Goal: Information Seeking & Learning: Check status

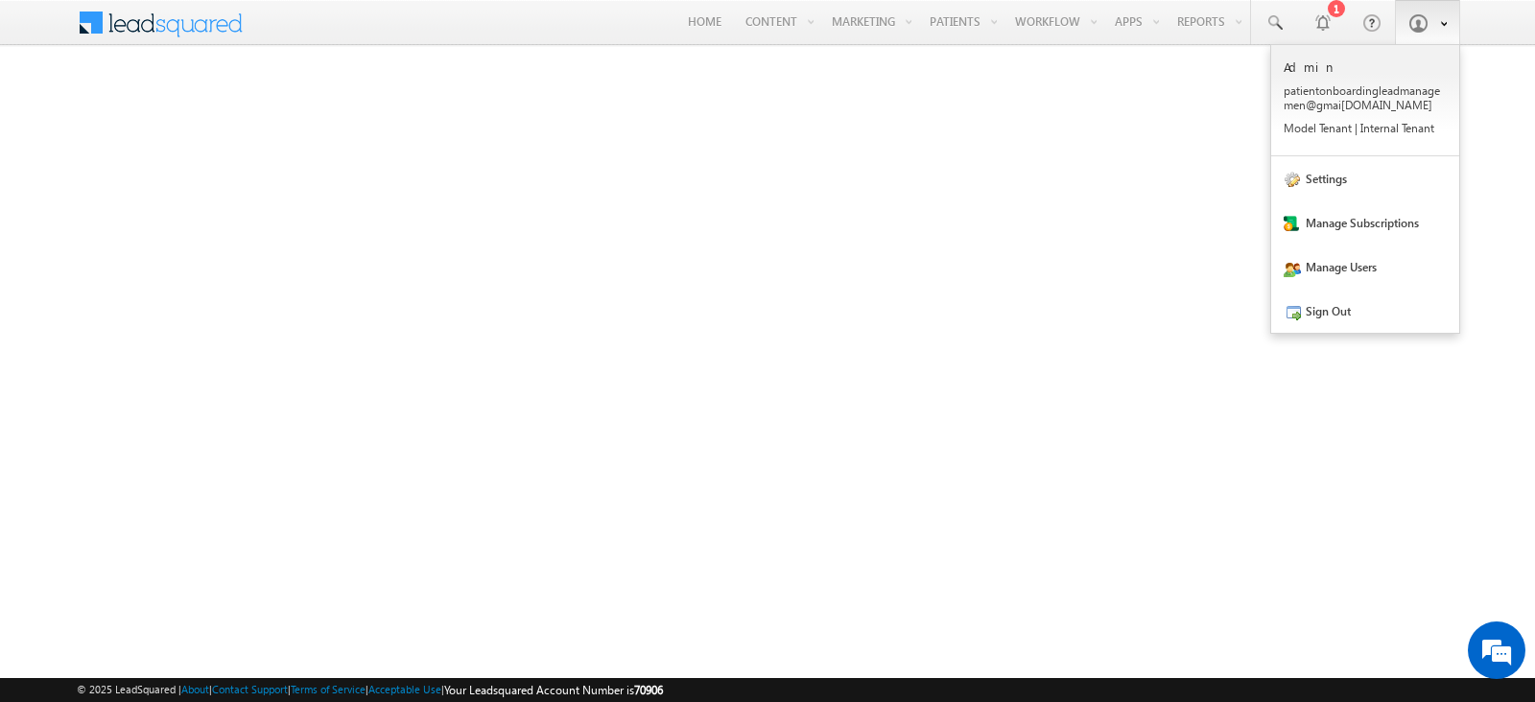
click at [1434, 27] on span at bounding box center [1439, 22] width 16 height 16
click at [1449, 31] on link at bounding box center [1427, 22] width 65 height 44
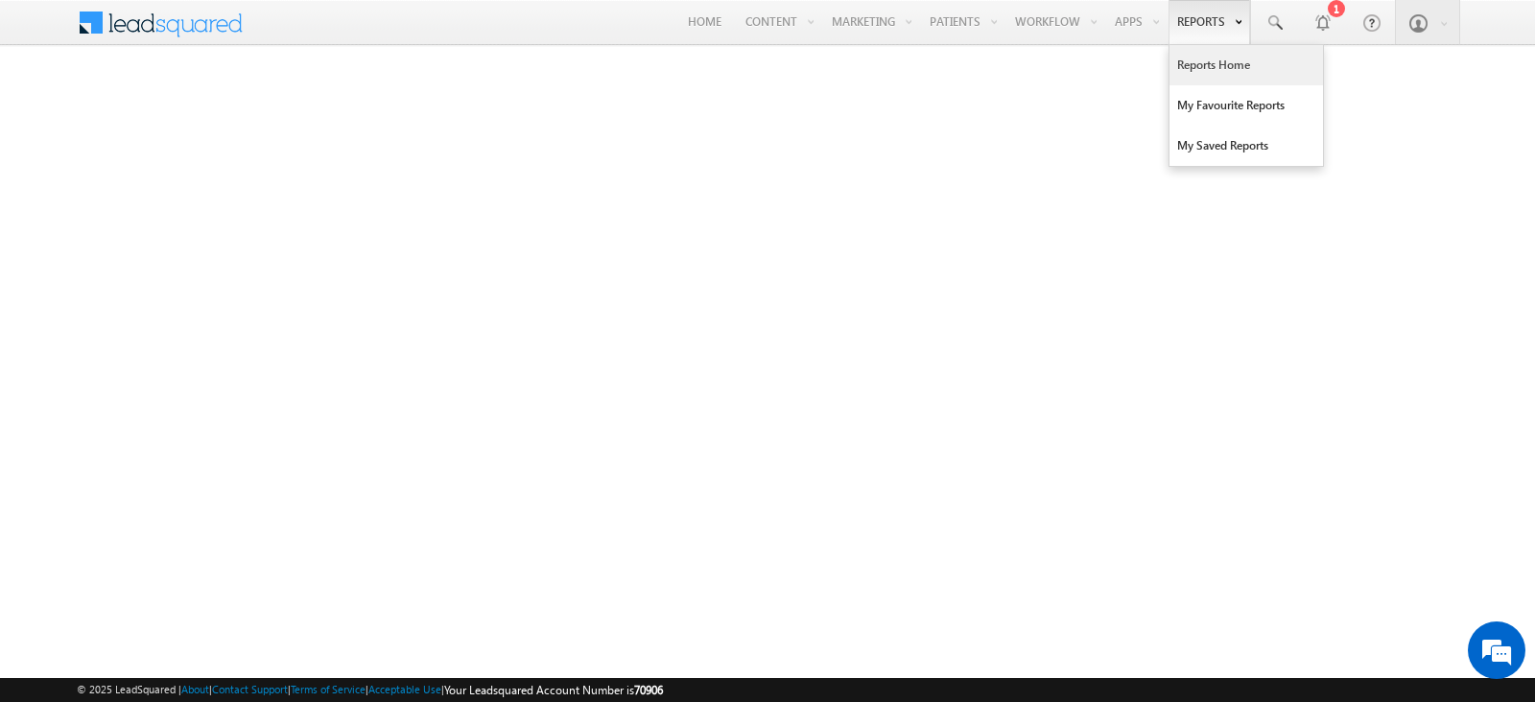
click at [1208, 12] on link "Reports" at bounding box center [1210, 22] width 82 height 44
click at [1208, 67] on link "Reports Home" at bounding box center [1247, 65] width 154 height 40
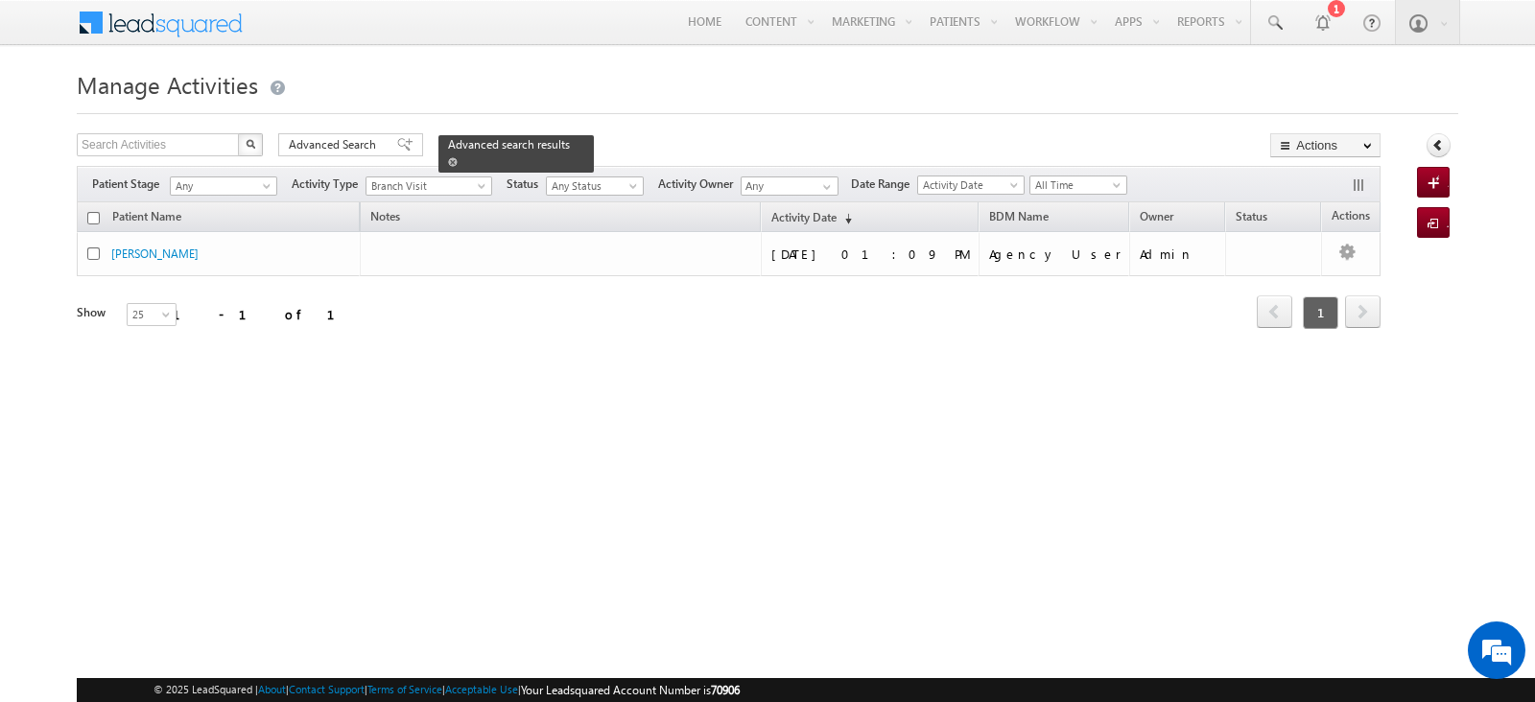
click at [458, 157] on span at bounding box center [453, 162] width 10 height 10
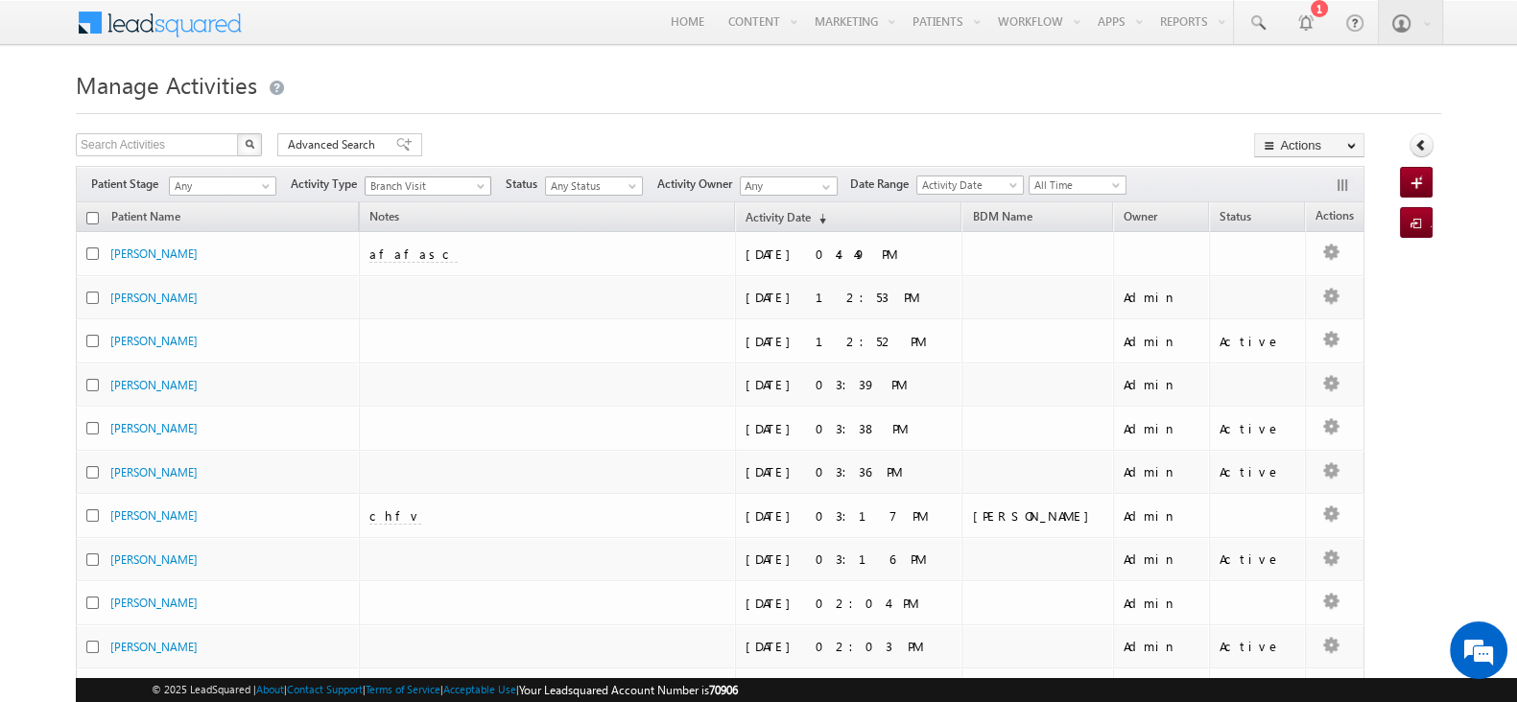
click at [471, 181] on span "Branch Visit" at bounding box center [424, 186] width 116 height 17
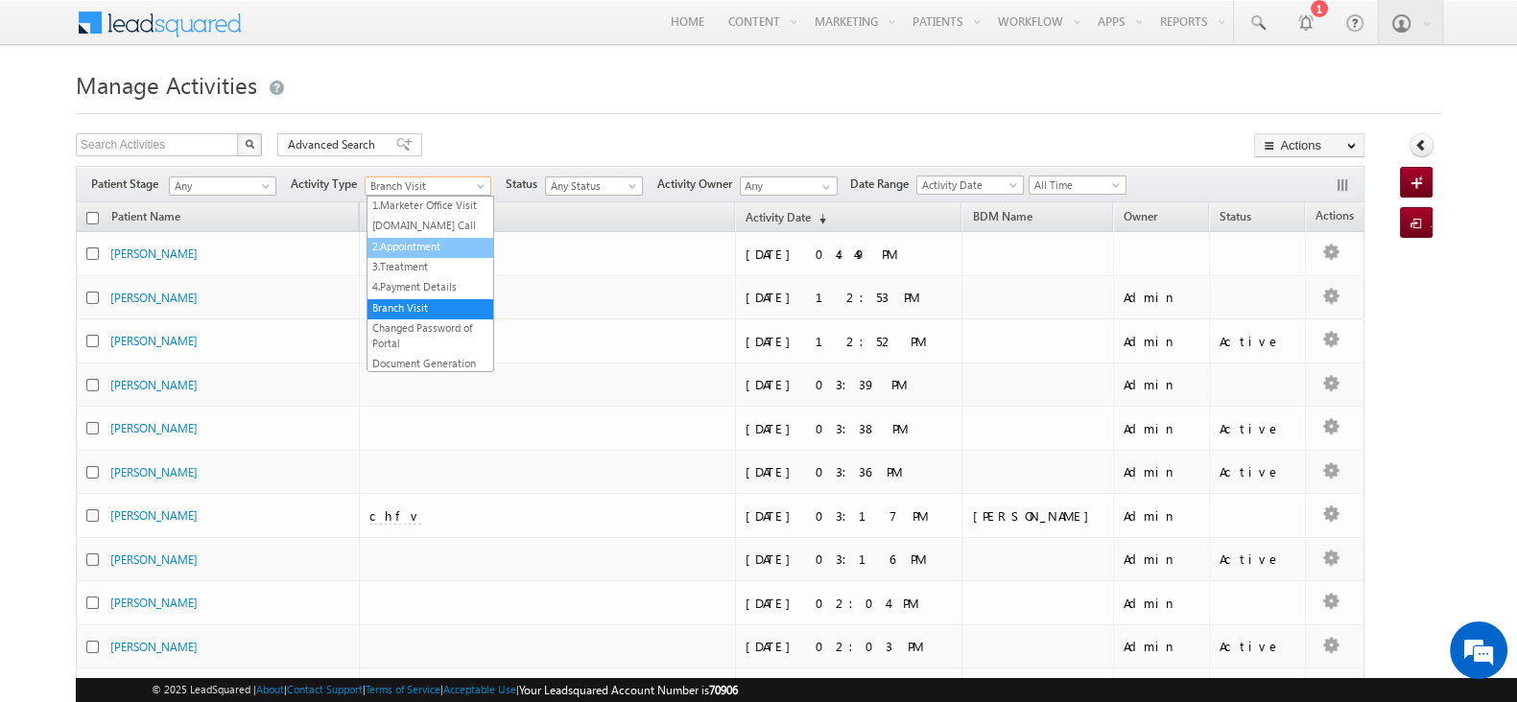
drag, startPoint x: 414, startPoint y: 257, endPoint x: 471, endPoint y: 264, distance: 58.0
click at [414, 253] on link "2.Appointment" at bounding box center [430, 246] width 126 height 14
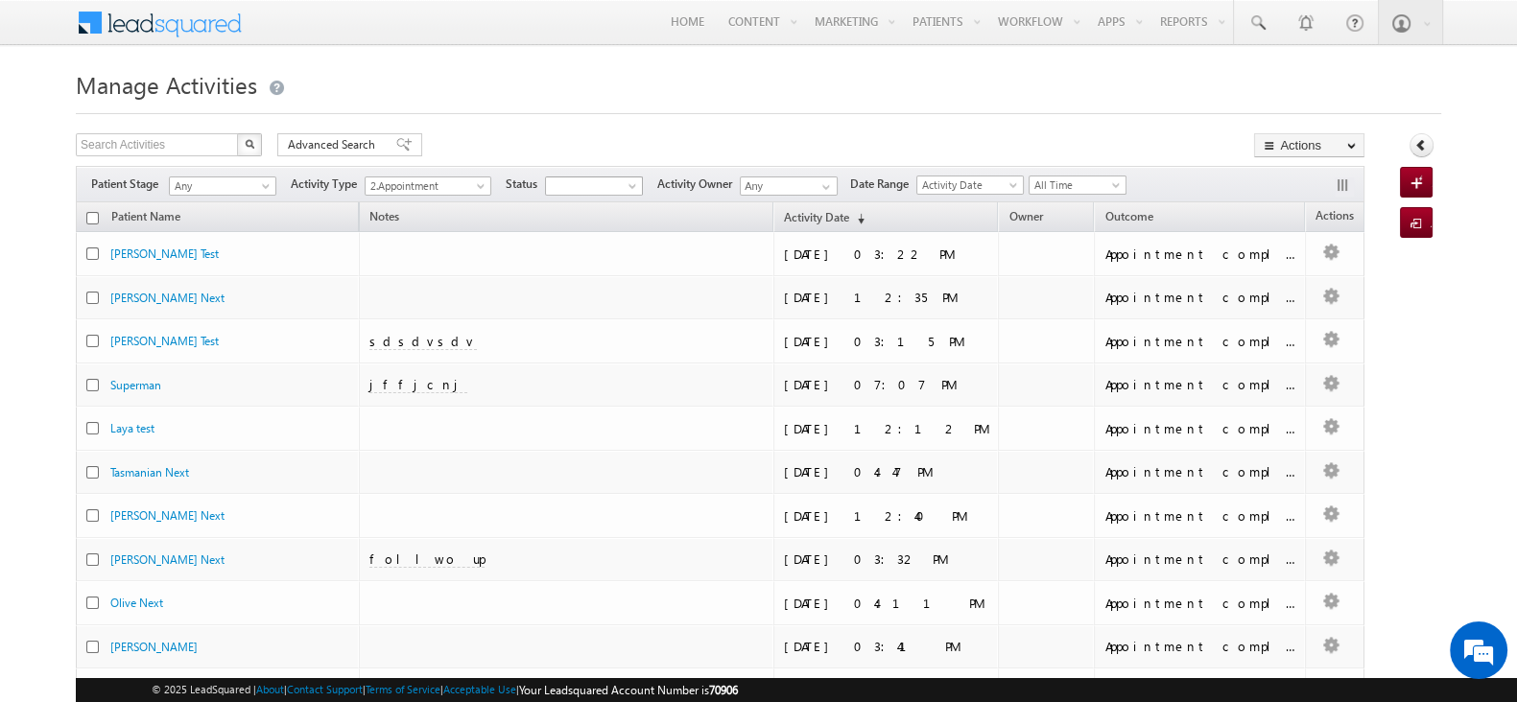
click at [635, 184] on span at bounding box center [634, 189] width 15 height 15
click at [570, 272] on link "Appointment completed" at bounding box center [596, 272] width 97 height 35
click at [820, 191] on link at bounding box center [824, 187] width 24 height 19
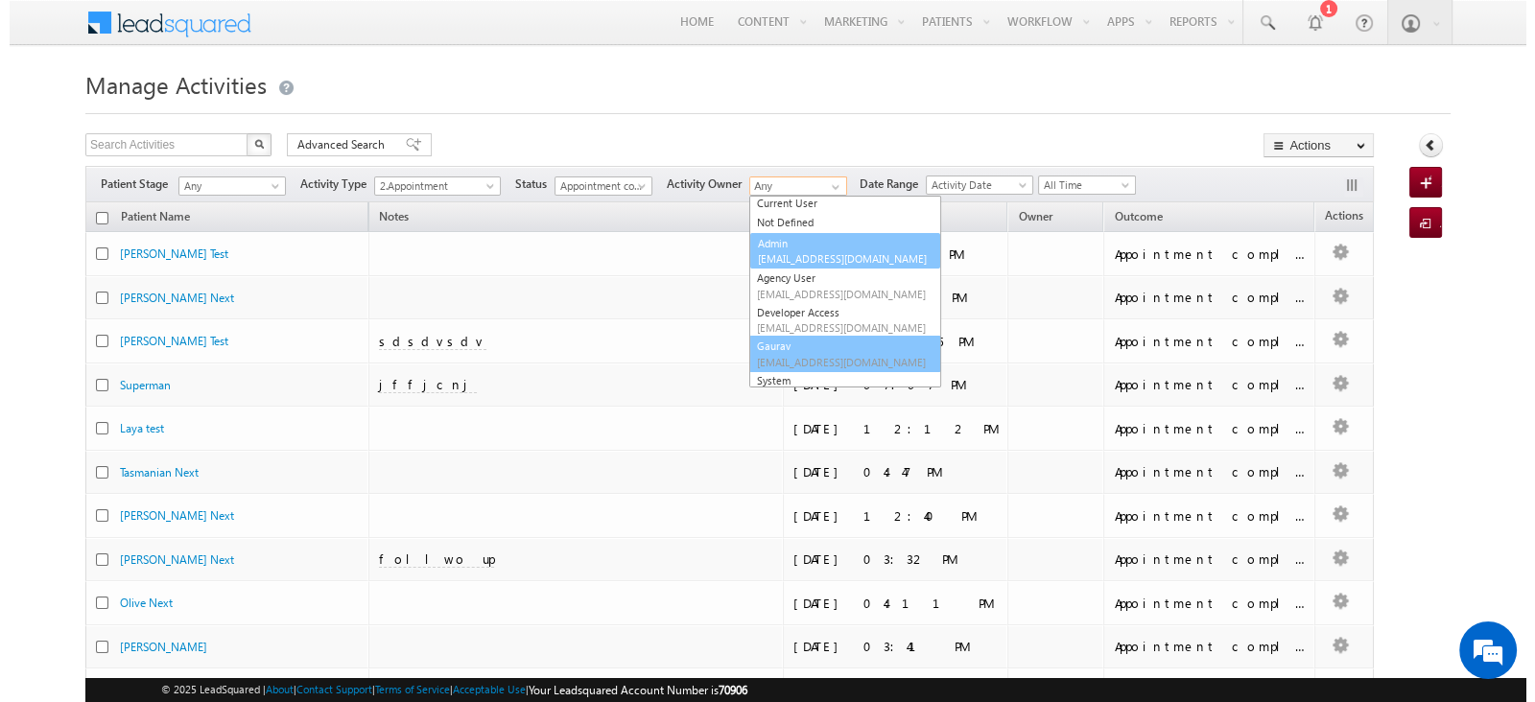
scroll to position [23, 0]
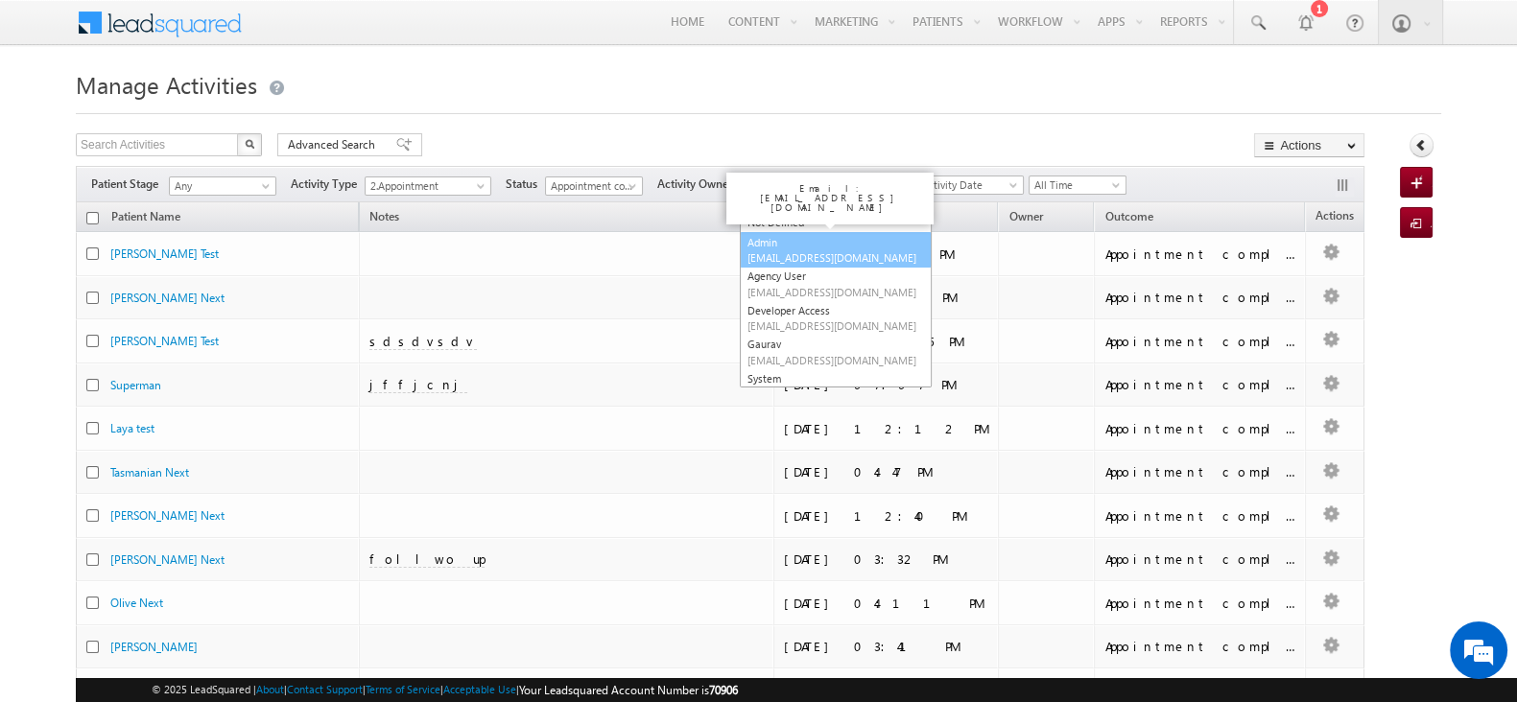
click at [797, 244] on link "Admin patientonboardingleadmanagemen@gmail.com" at bounding box center [836, 250] width 192 height 36
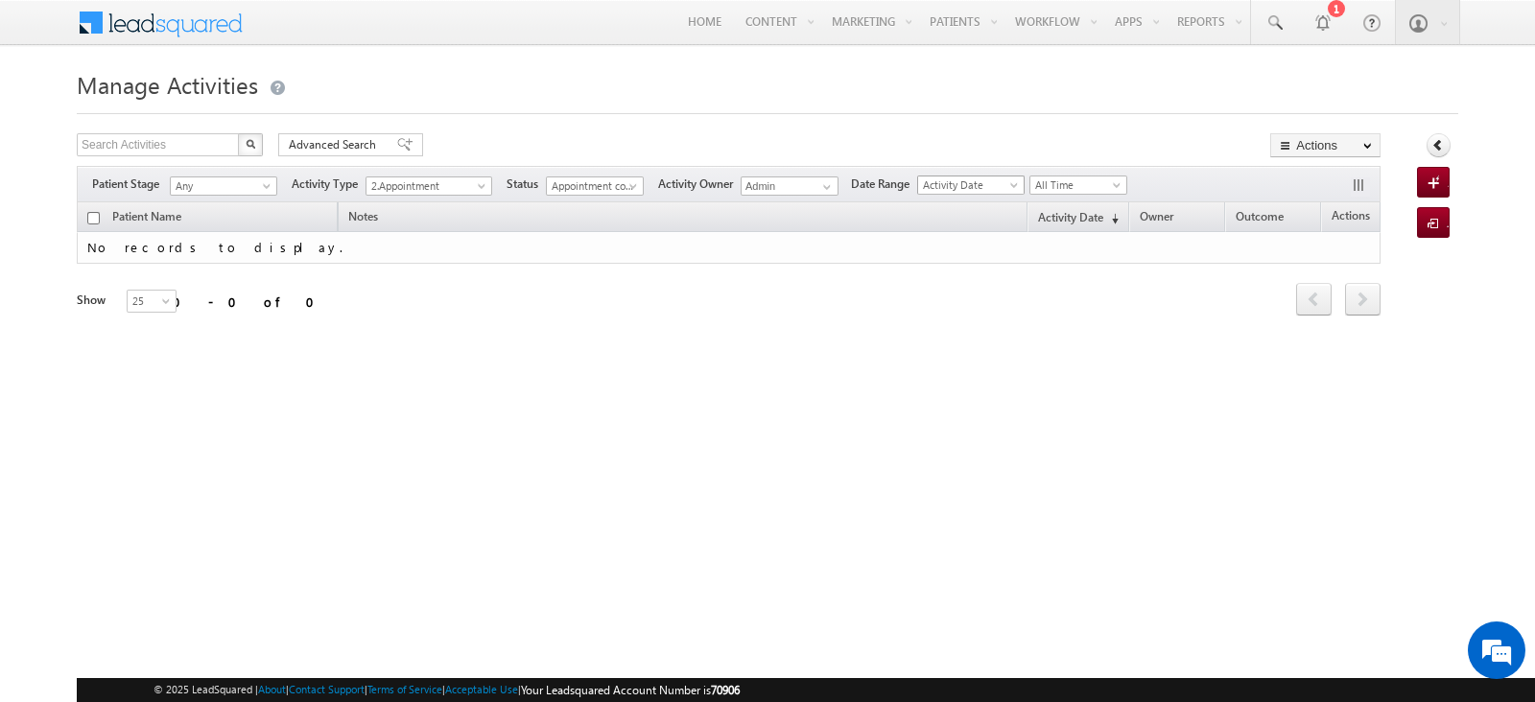
click at [998, 182] on span "Activity Date" at bounding box center [968, 185] width 100 height 17
click at [619, 179] on span "Appointment completed" at bounding box center [592, 186] width 91 height 17
click at [588, 200] on link "Any Status" at bounding box center [597, 206] width 97 height 17
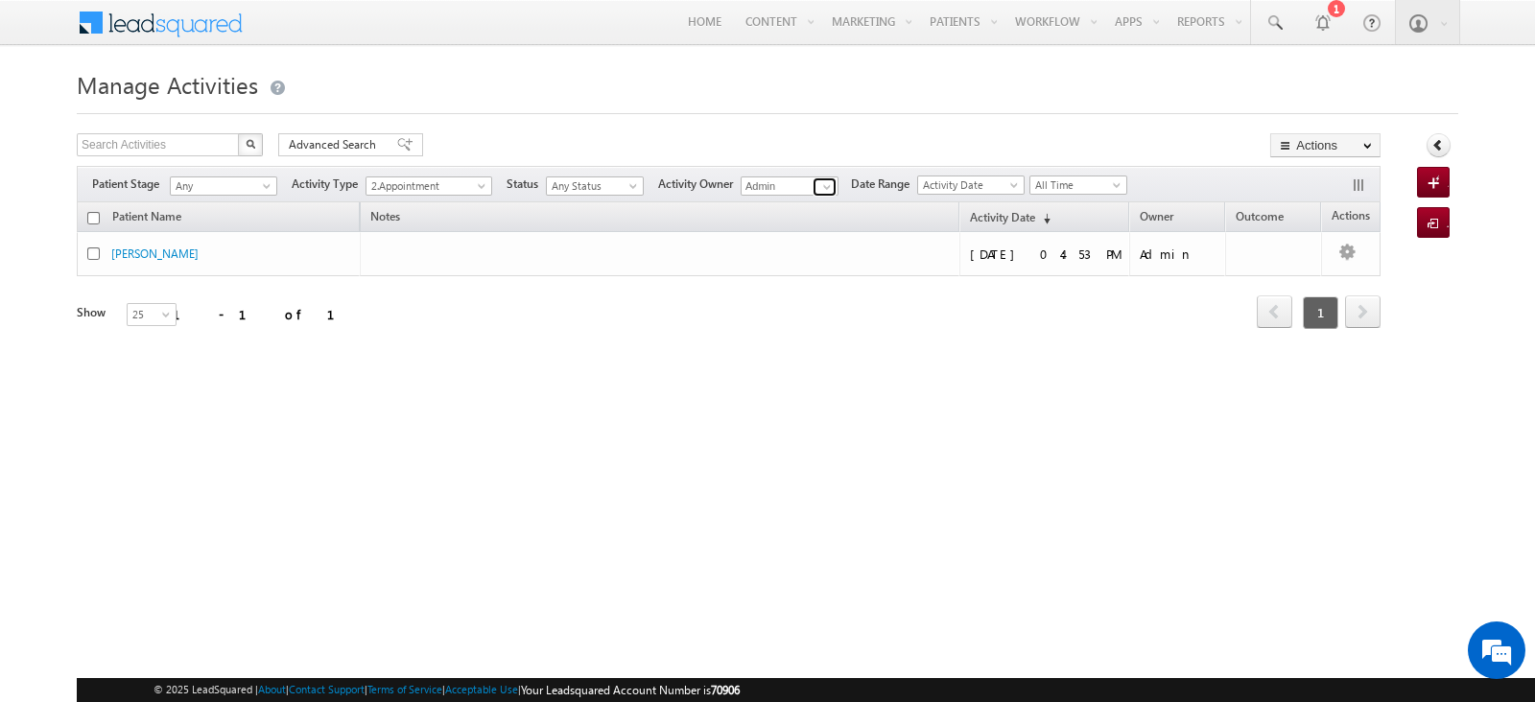
click at [829, 184] on span at bounding box center [826, 186] width 15 height 15
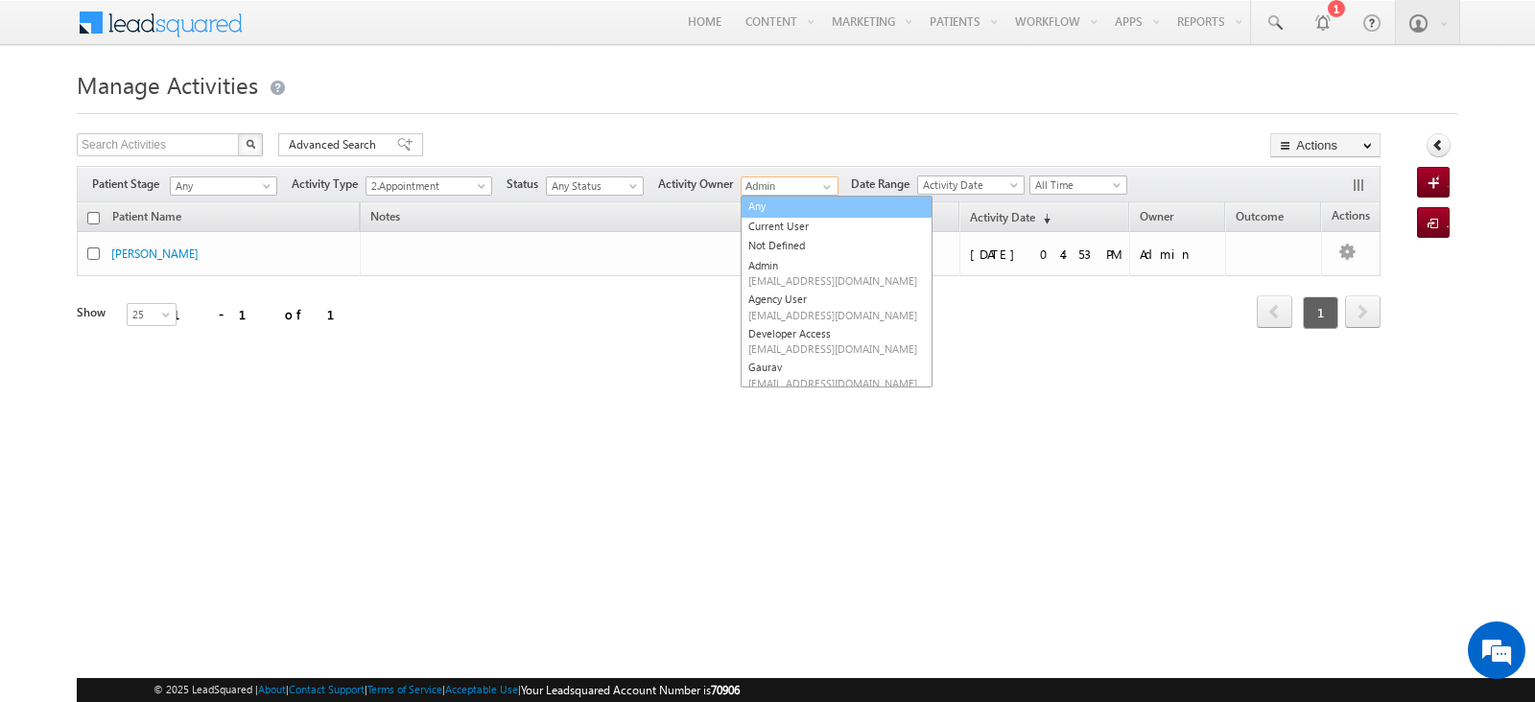
click at [801, 199] on link "Any" at bounding box center [837, 207] width 192 height 22
type input "Any"
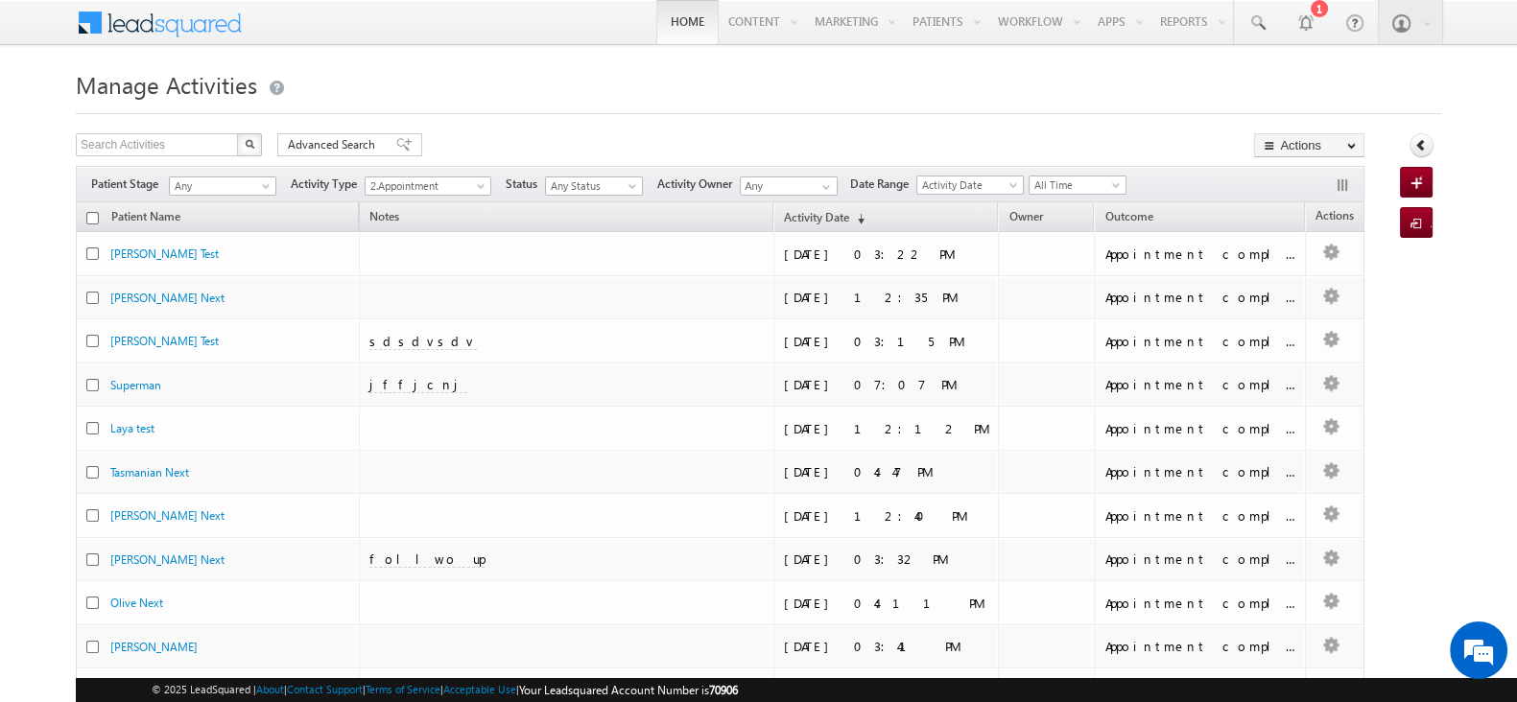
click at [673, 18] on link "Home" at bounding box center [687, 22] width 62 height 44
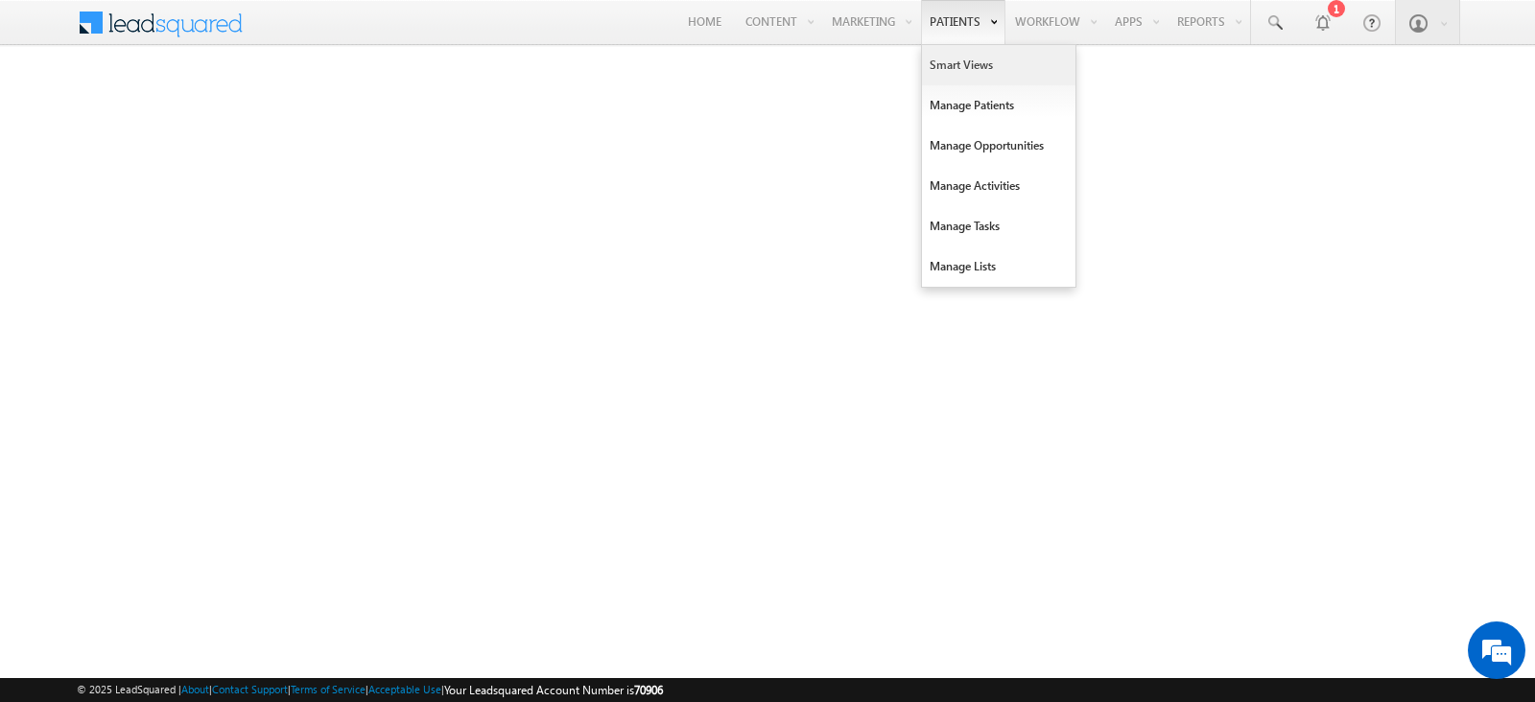
click at [956, 55] on link "Smart Views" at bounding box center [999, 65] width 154 height 40
